Goal: Use online tool/utility: Utilize a website feature to perform a specific function

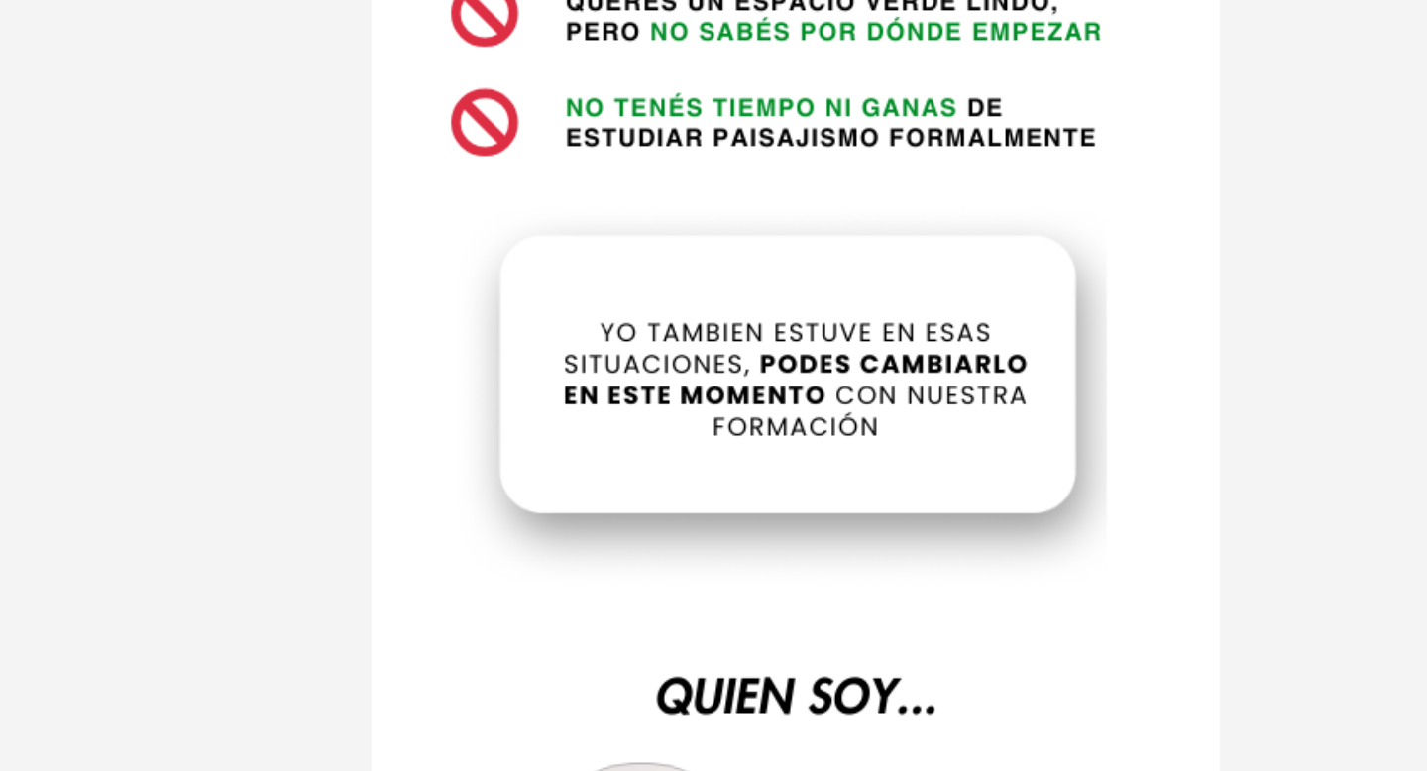
scroll to position [563, 0]
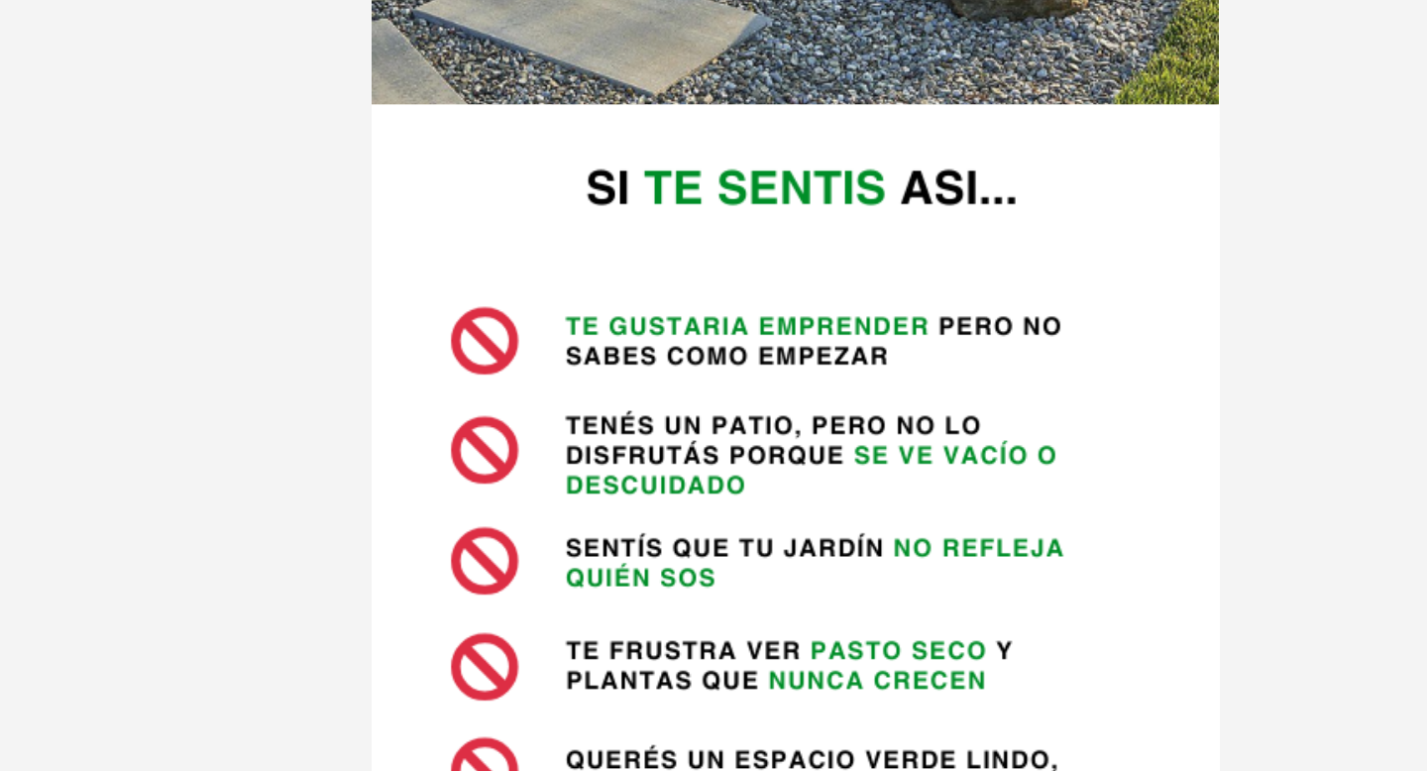
click at [635, 161] on div at bounding box center [609, 192] width 476 height 711
click at [272, 85] on button at bounding box center [252, 81] width 69 height 44
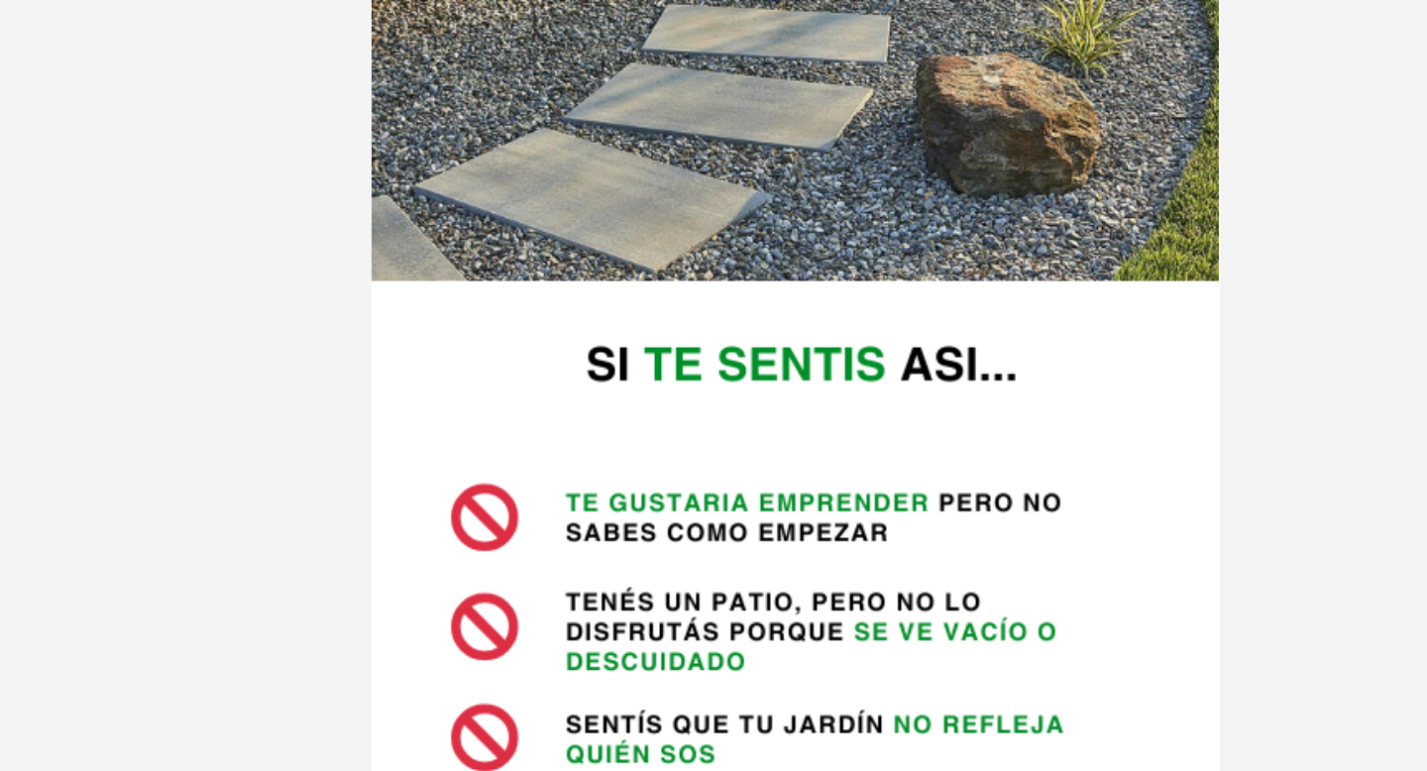
drag, startPoint x: 589, startPoint y: 342, endPoint x: 587, endPoint y: -91, distance: 433.0
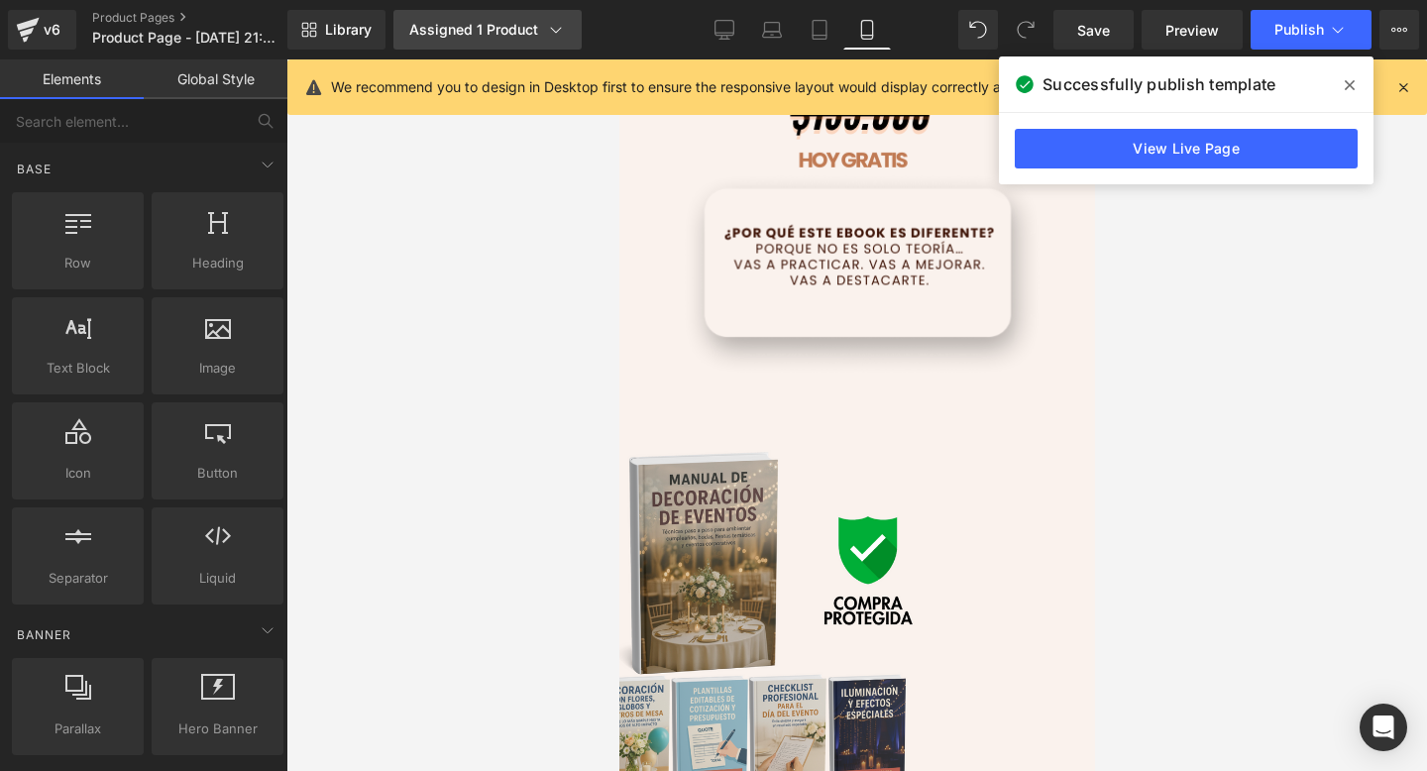
scroll to position [6277, 0]
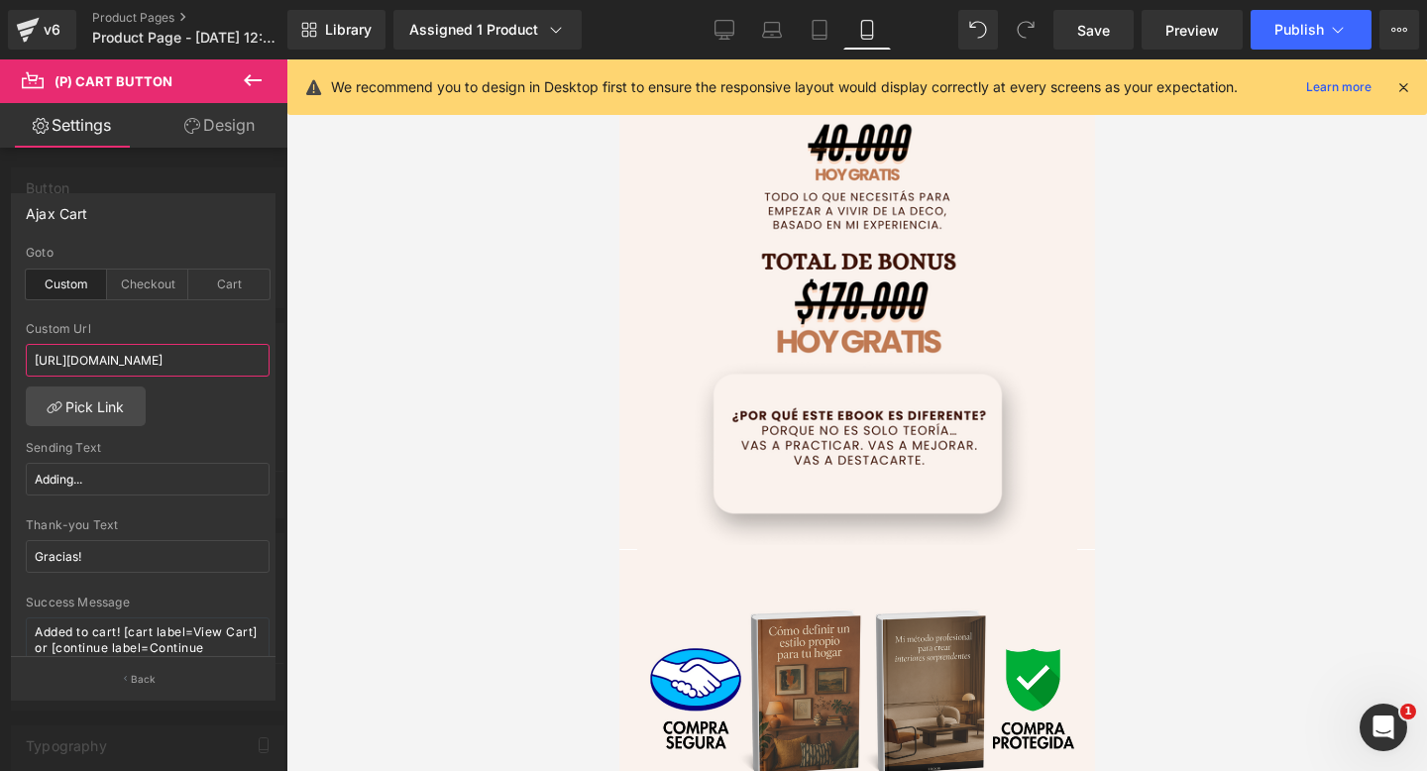
scroll to position [6372, 0]
click at [252, 72] on icon at bounding box center [253, 80] width 24 height 24
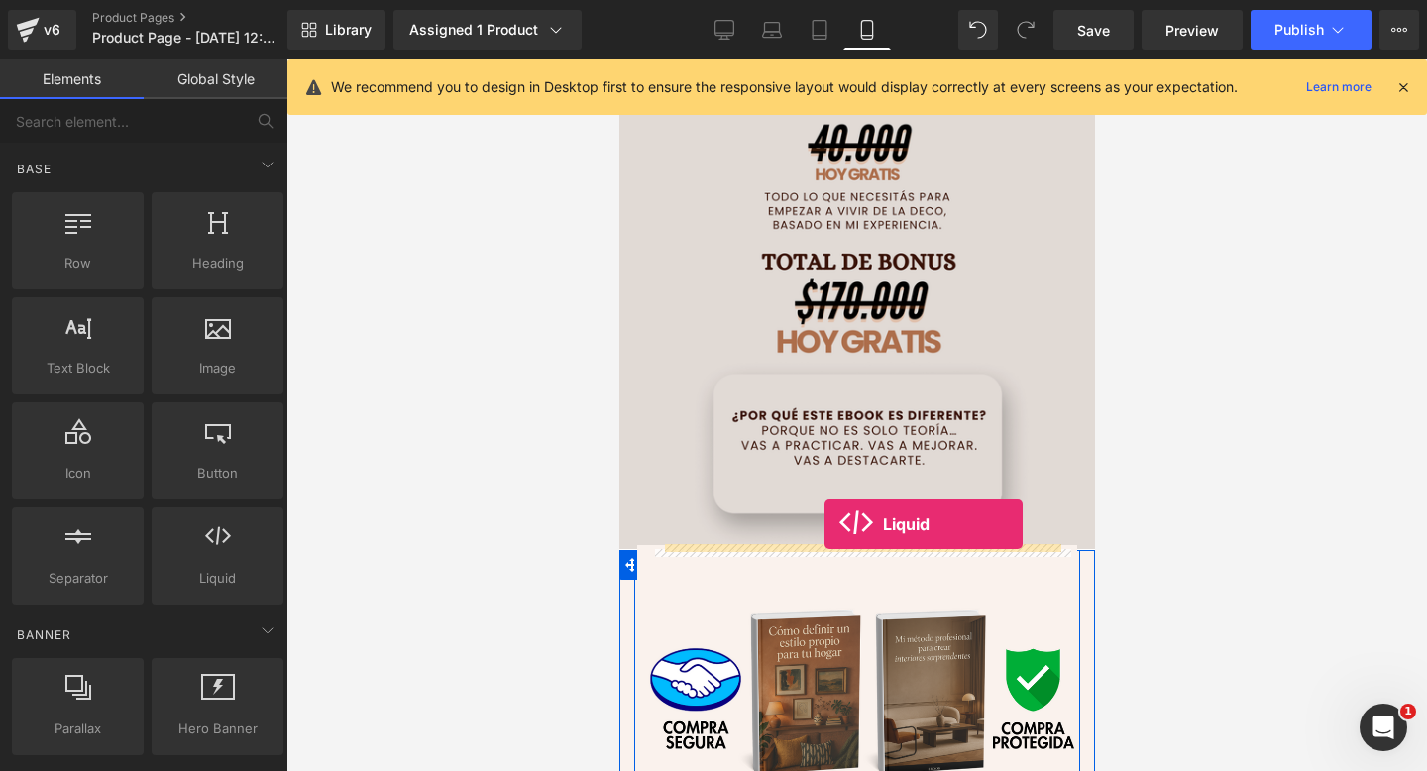
drag, startPoint x: 881, startPoint y: 480, endPoint x: 823, endPoint y: 524, distance: 72.7
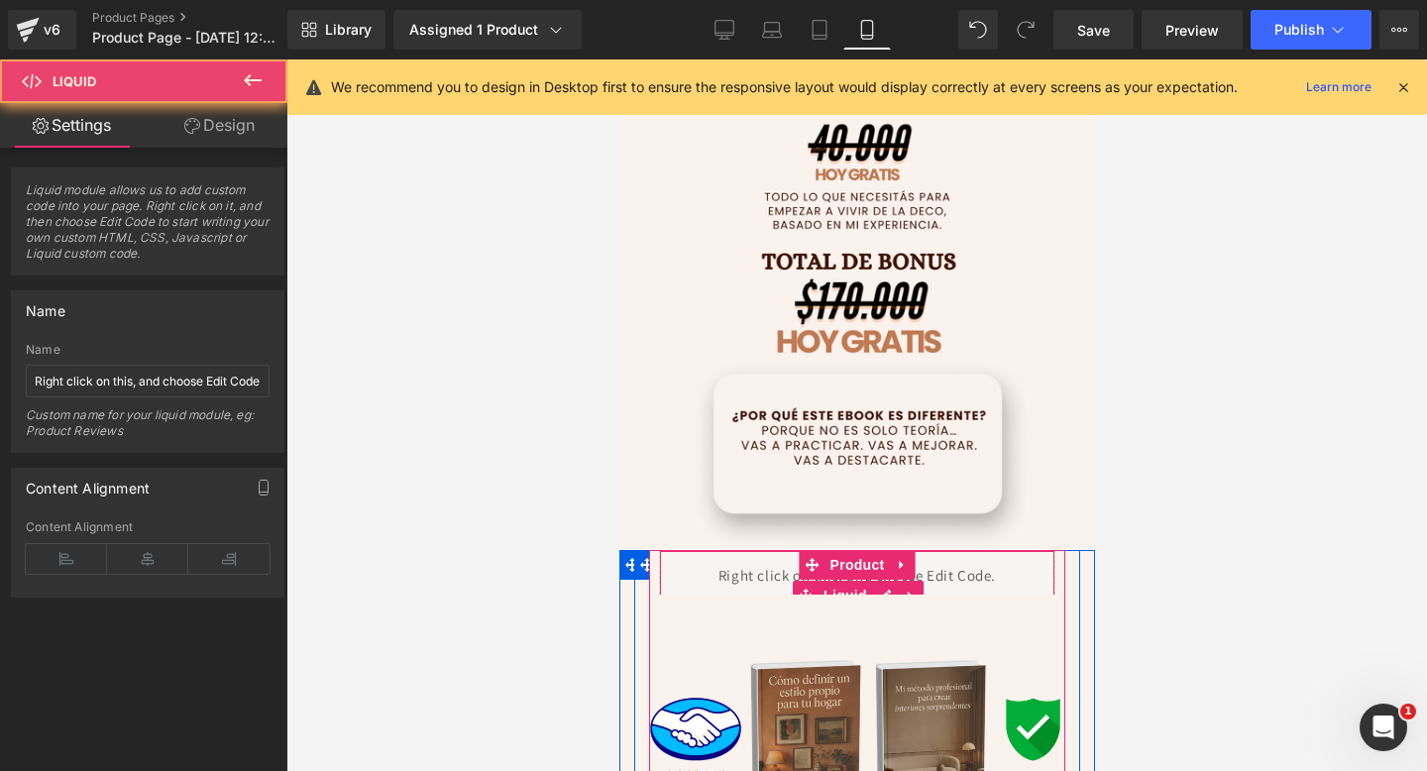
drag, startPoint x: 697, startPoint y: 574, endPoint x: 770, endPoint y: 574, distance: 72.3
click at [697, 574] on div "Liquid" at bounding box center [856, 575] width 396 height 50
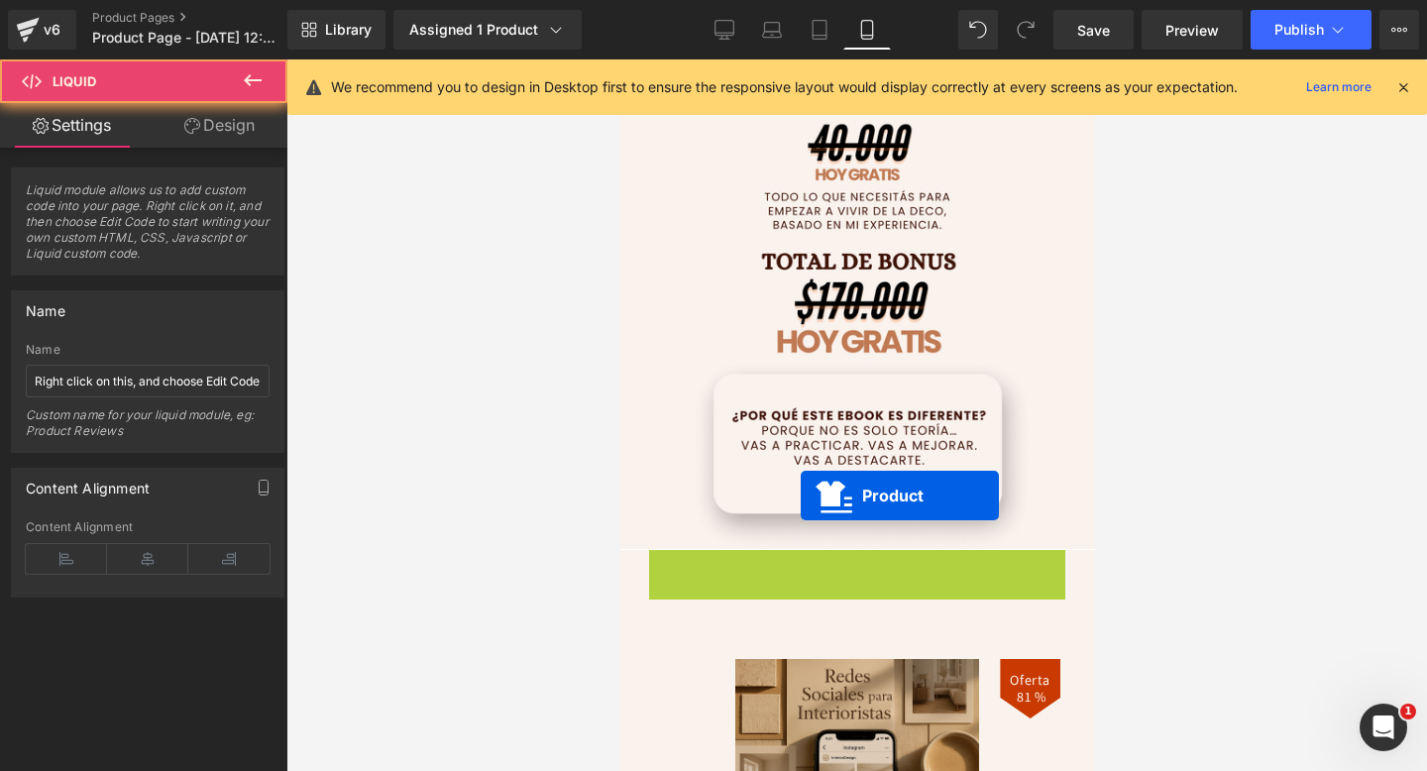
click at [1417, 610] on div at bounding box center [856, 414] width 1140 height 711
click at [1161, 511] on div at bounding box center [856, 414] width 1140 height 711
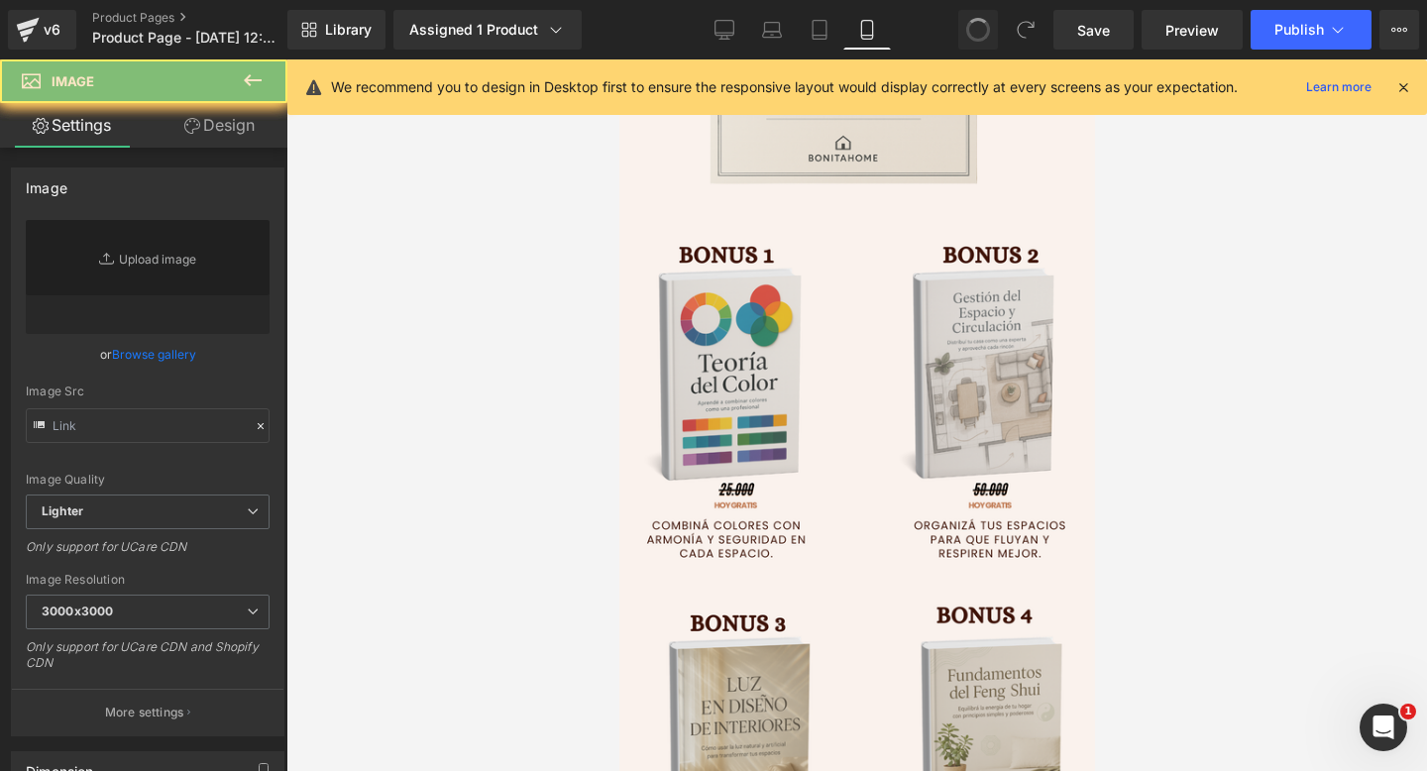
scroll to position [7563, 0]
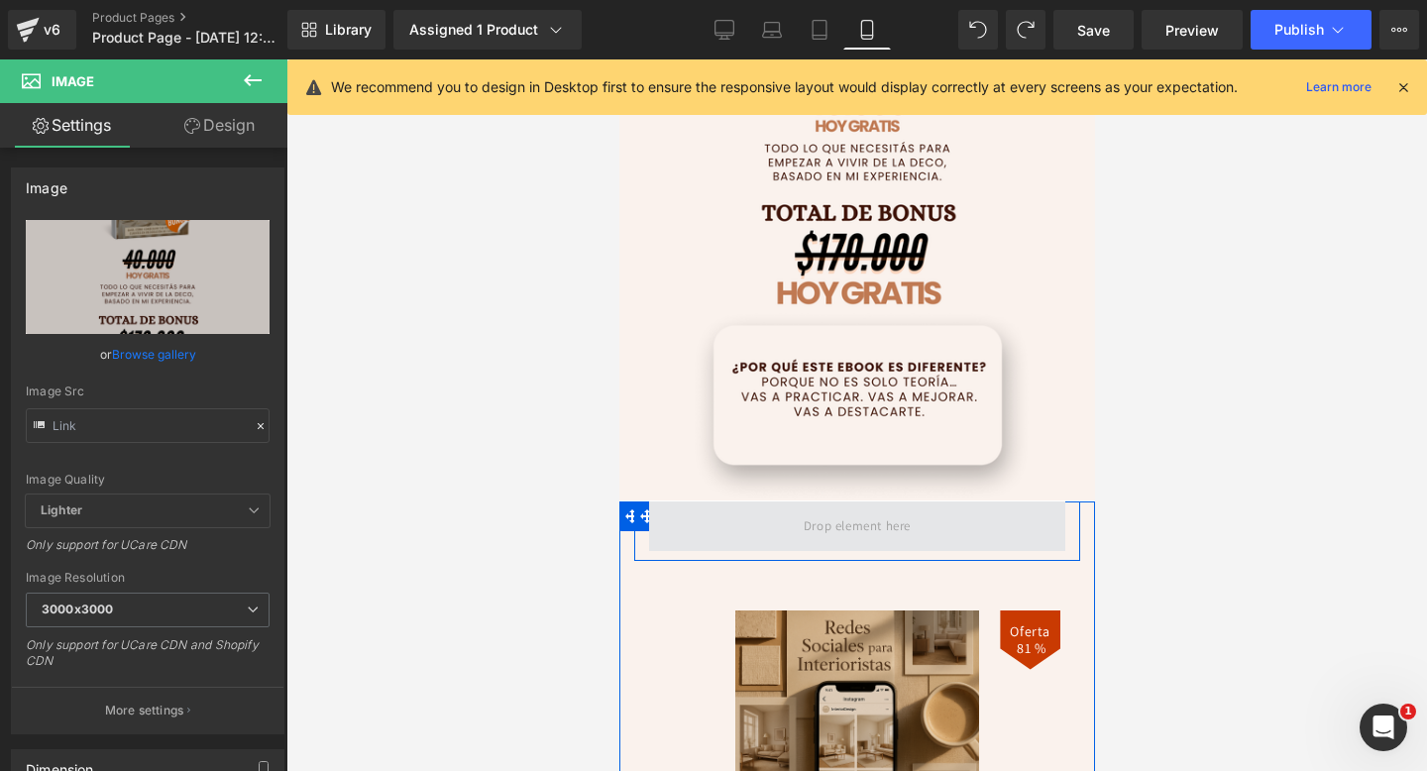
click at [892, 515] on span at bounding box center [856, 525] width 121 height 33
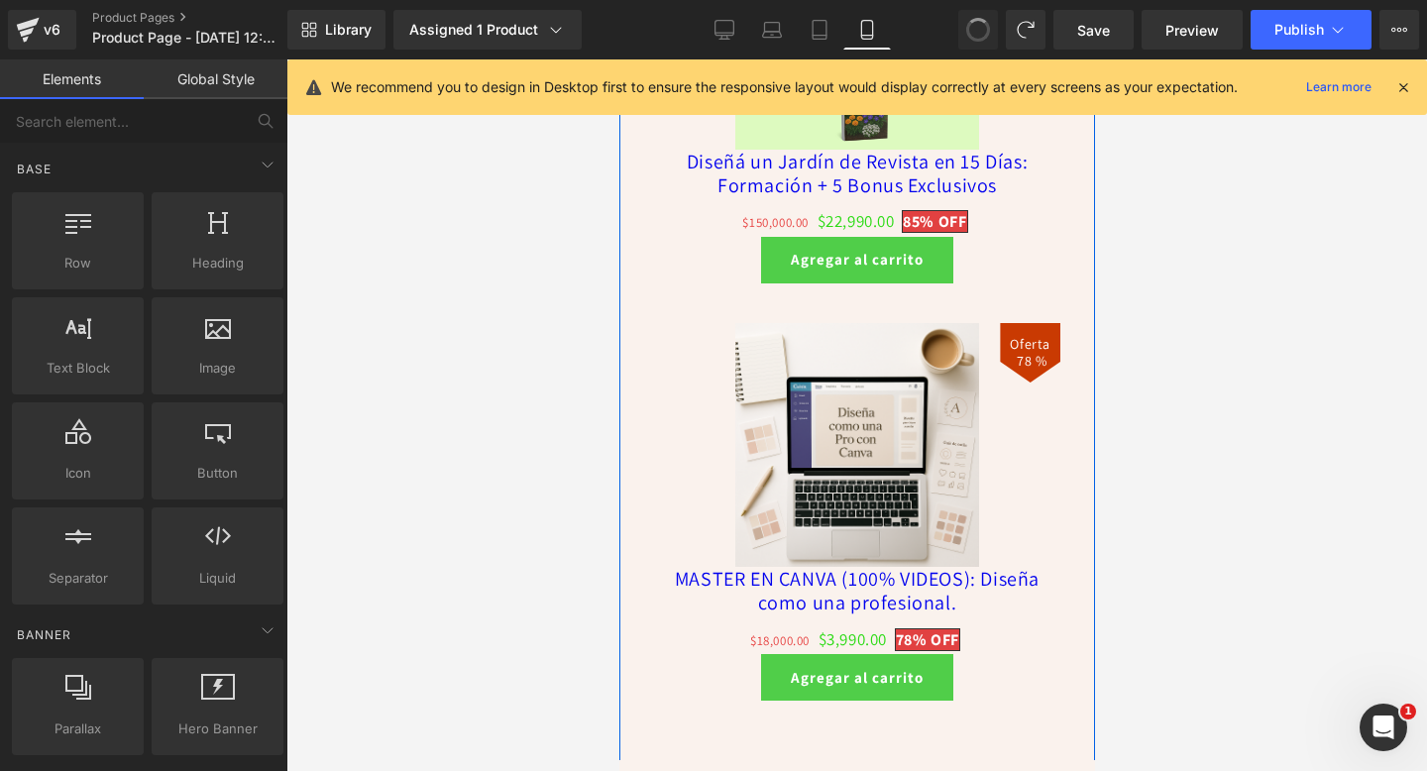
scroll to position [6422, 0]
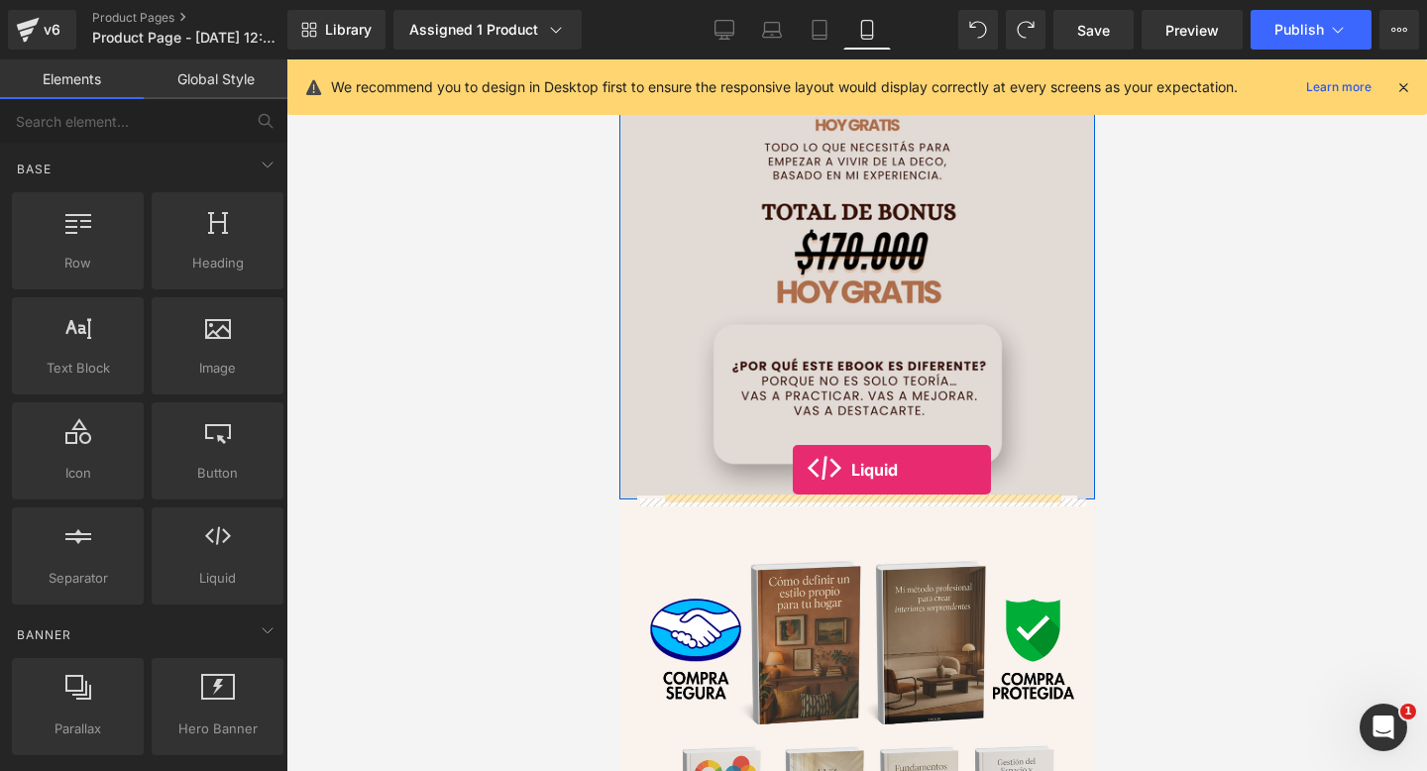
drag, startPoint x: 814, startPoint y: 651, endPoint x: 792, endPoint y: 470, distance: 182.7
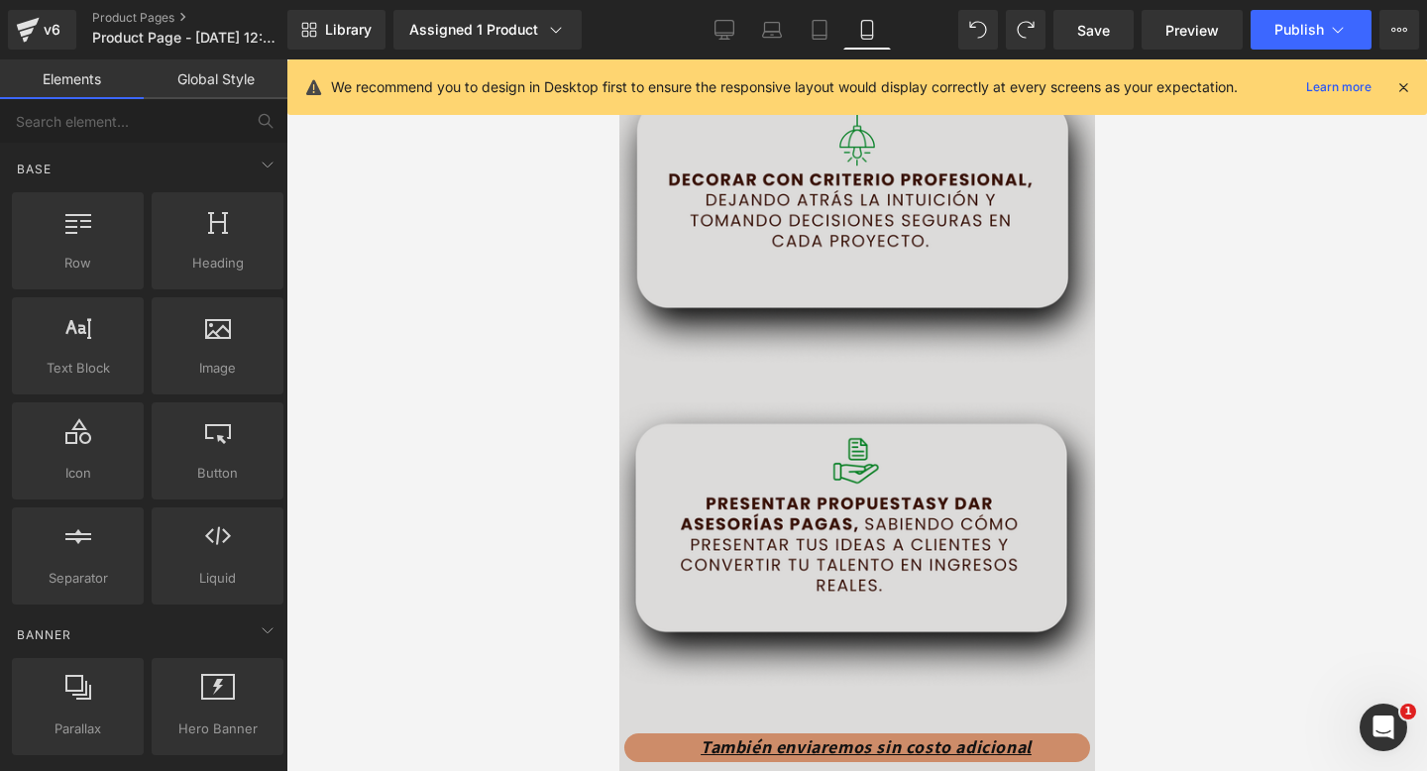
scroll to position [3837, 0]
